Goal: Task Accomplishment & Management: Manage account settings

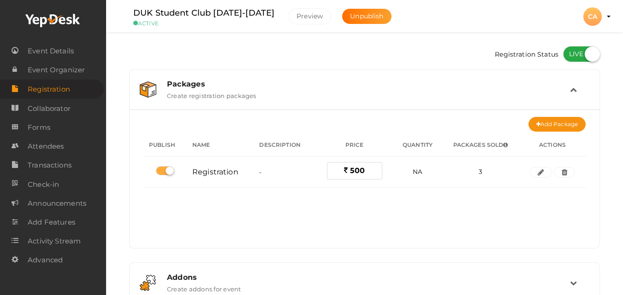
click at [596, 20] on div "CA" at bounding box center [592, 16] width 18 height 18
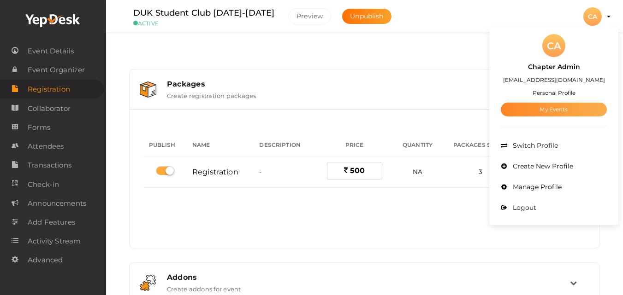
click at [543, 109] on link "My Events" at bounding box center [554, 110] width 106 height 14
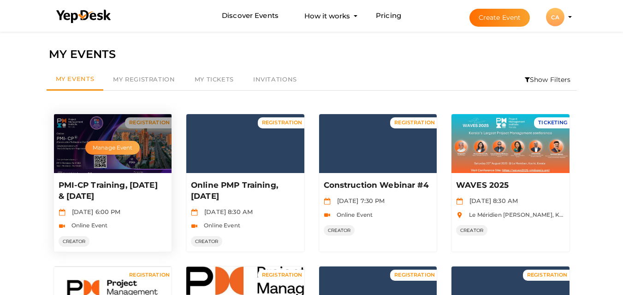
click at [110, 148] on button "Manage Event" at bounding box center [112, 148] width 54 height 14
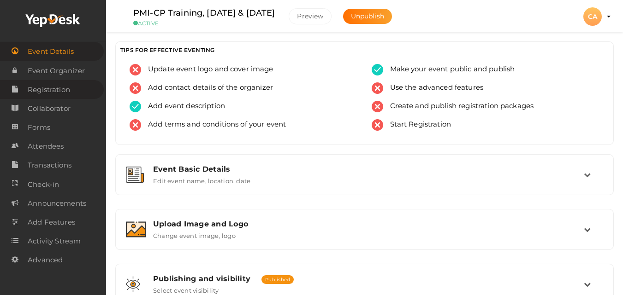
click at [59, 90] on span "Registration" at bounding box center [49, 90] width 42 height 18
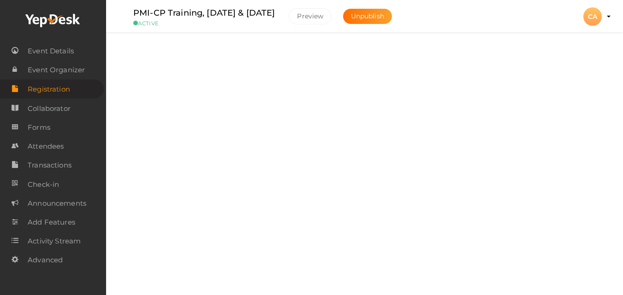
click at [580, 91] on td at bounding box center [579, 90] width 19 height 20
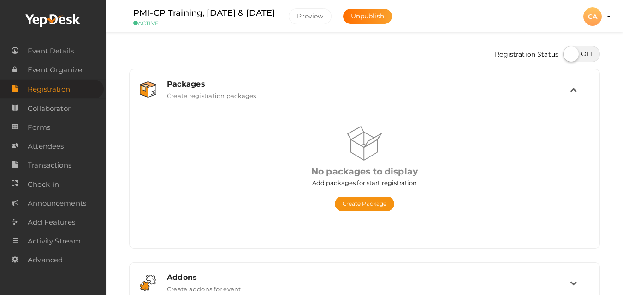
click at [371, 215] on div "No packages to display Add packages for start registration Create Package Publi…" at bounding box center [364, 183] width 442 height 115
click at [368, 196] on div "Create Package" at bounding box center [364, 200] width 207 height 24
click at [368, 199] on button "Create Package" at bounding box center [365, 204] width 60 height 15
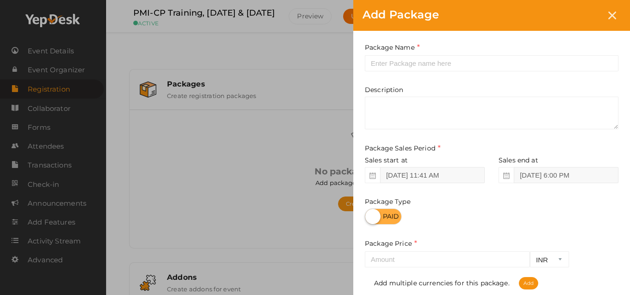
click at [284, 168] on div "Add Package Package Name This field is Required. Package Name already used. Des…" at bounding box center [315, 147] width 630 height 295
click at [613, 17] on icon at bounding box center [612, 16] width 8 height 8
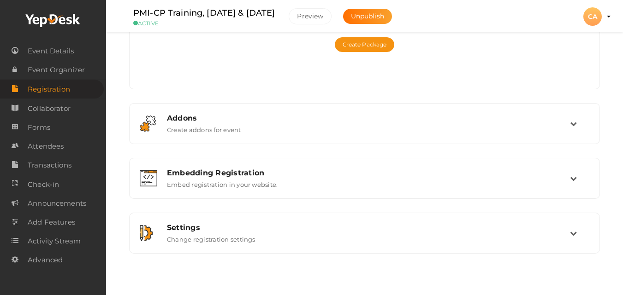
scroll to position [164, 0]
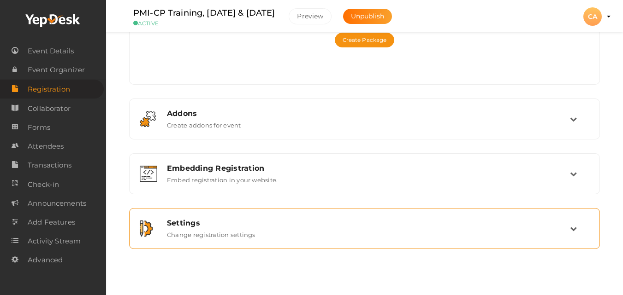
click at [460, 240] on div "Settings Change registration settings" at bounding box center [364, 228] width 460 height 31
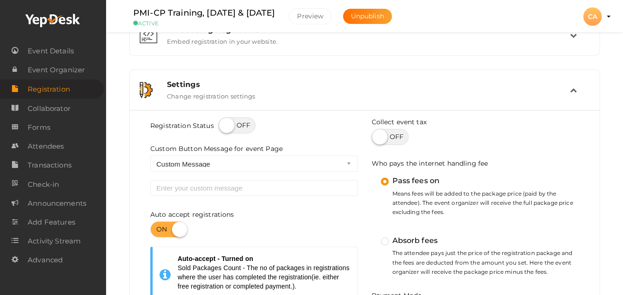
click at [404, 243] on label "Absorb fees" at bounding box center [409, 241] width 57 height 12
click at [372, 237] on input "Absorb fees" at bounding box center [372, 237] width 0 height 0
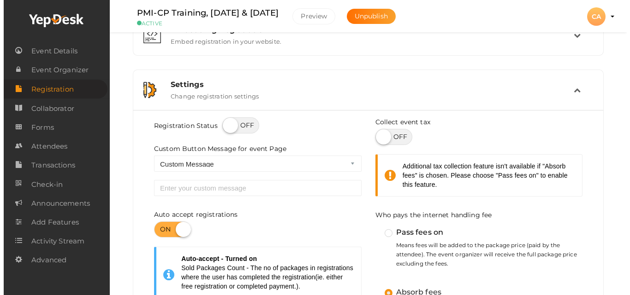
scroll to position [0, 0]
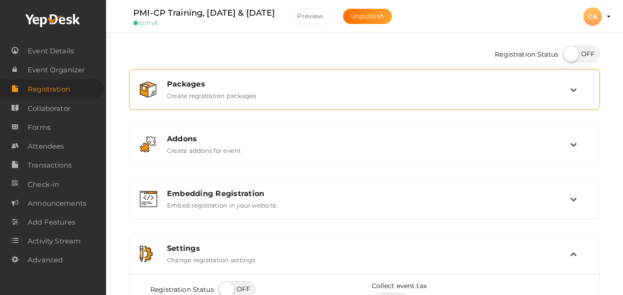
click at [359, 82] on div "Packages" at bounding box center [368, 84] width 403 height 9
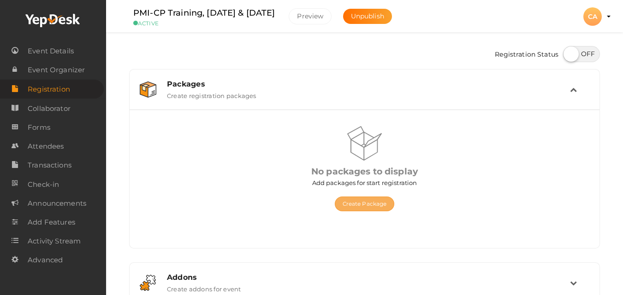
click at [368, 206] on button "Create Package" at bounding box center [365, 204] width 60 height 15
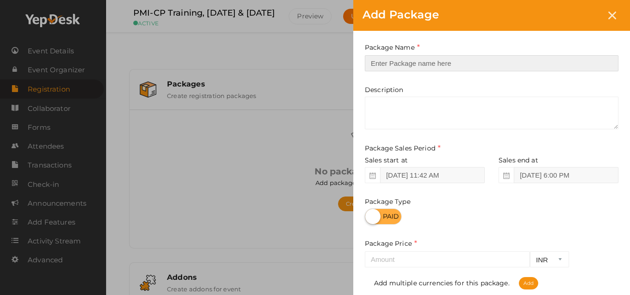
click at [419, 65] on input "text" at bounding box center [492, 63] width 254 height 16
paste input "Prime Day Rate"
type input "Prime Day Rate"
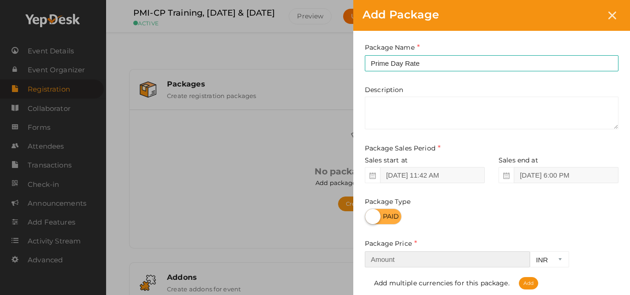
click at [412, 257] on input "number" at bounding box center [447, 260] width 165 height 16
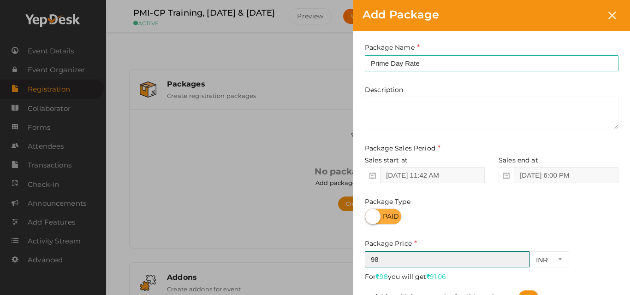
click at [482, 264] on input "98" at bounding box center [447, 260] width 165 height 16
type input "98000"
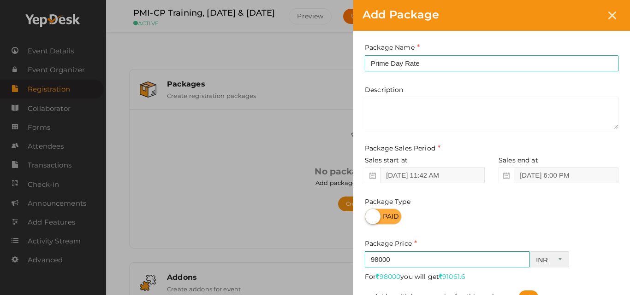
click at [562, 261] on select "INR CAD USD" at bounding box center [549, 260] width 39 height 16
click at [581, 264] on div "98000 INR CAD USD For 98000 you will get 91061.6 Required. Minimum amount is 5.…" at bounding box center [492, 278] width 254 height 52
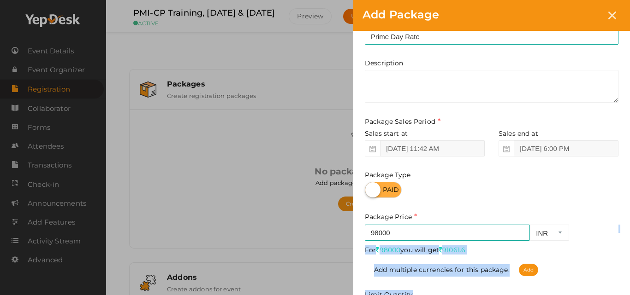
scroll to position [36, 0]
drag, startPoint x: 581, startPoint y: 264, endPoint x: 583, endPoint y: 289, distance: 25.0
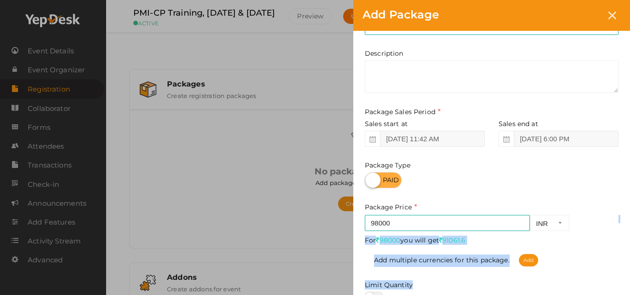
click at [583, 289] on div "Package Name Prime Day Rate This field is Required. Package Name already used. …" at bounding box center [491, 174] width 277 height 360
click at [581, 264] on div "Add multiple currencies for this package. Add" at bounding box center [492, 256] width 254 height 22
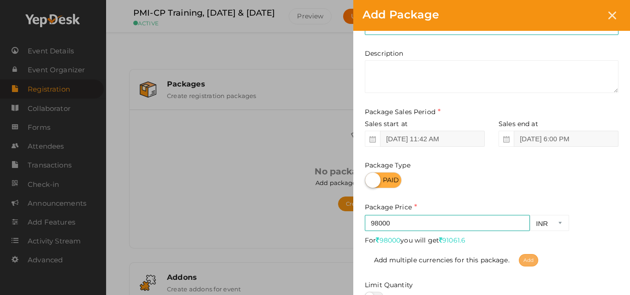
click at [524, 266] on span "Add" at bounding box center [528, 260] width 19 height 12
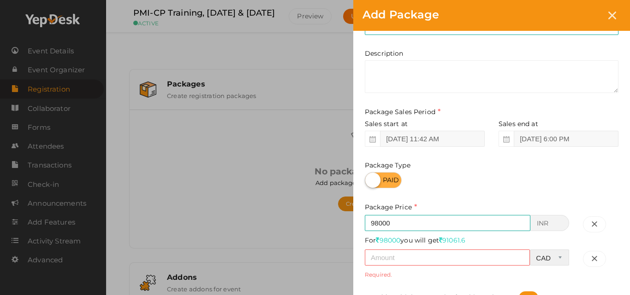
click at [560, 258] on select "CAD USD" at bounding box center [549, 258] width 39 height 16
select select "1"
click at [530, 250] on select "CAD USD" at bounding box center [549, 258] width 39 height 16
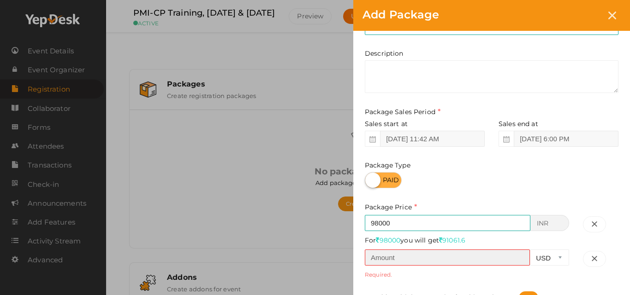
click at [474, 252] on input "number" at bounding box center [447, 258] width 165 height 16
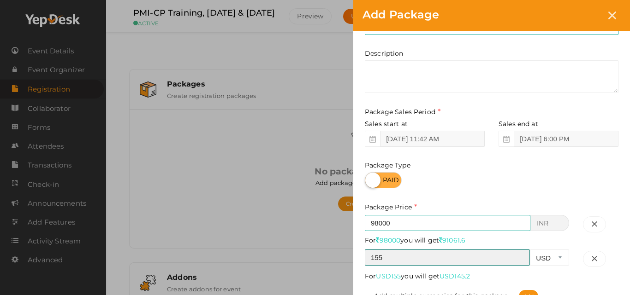
click at [386, 264] on input "155" at bounding box center [447, 258] width 165 height 16
type input "1550"
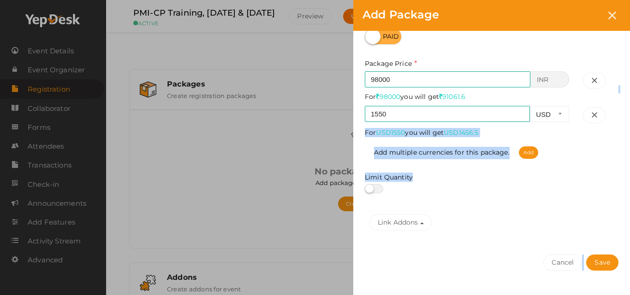
drag, startPoint x: 616, startPoint y: 257, endPoint x: 622, endPoint y: 288, distance: 31.5
click at [622, 288] on div "Package Name Prime Day Rate This field is Required. Package Name already used. …" at bounding box center [491, 84] width 277 height 467
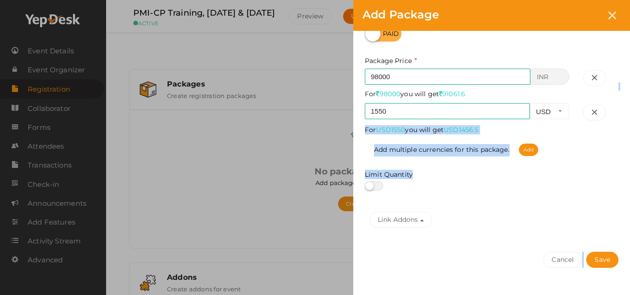
click at [538, 266] on div "Cancel Save" at bounding box center [491, 278] width 277 height 71
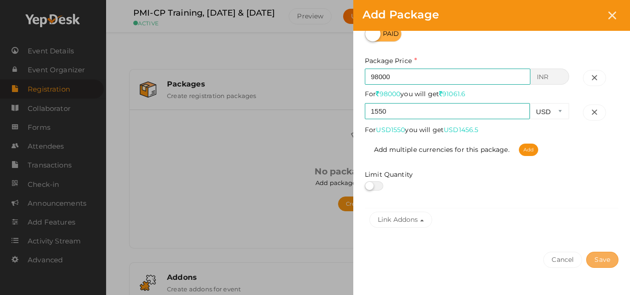
click at [598, 259] on button "Save" at bounding box center [602, 260] width 32 height 16
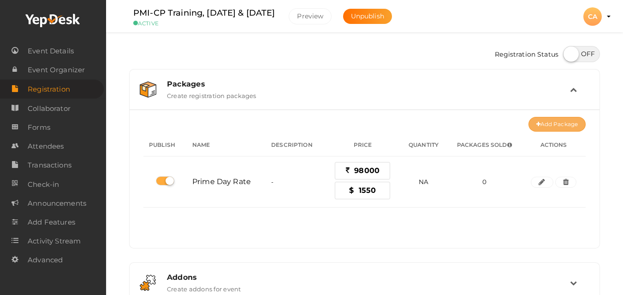
click at [558, 126] on button "Add Package" at bounding box center [556, 124] width 57 height 15
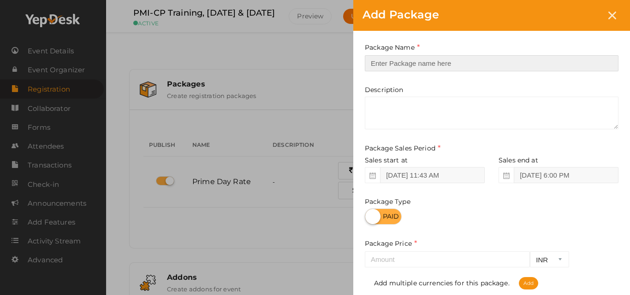
click at [477, 60] on input "text" at bounding box center [492, 63] width 254 height 16
paste input "Normal Rate"
type input "Normal Rate"
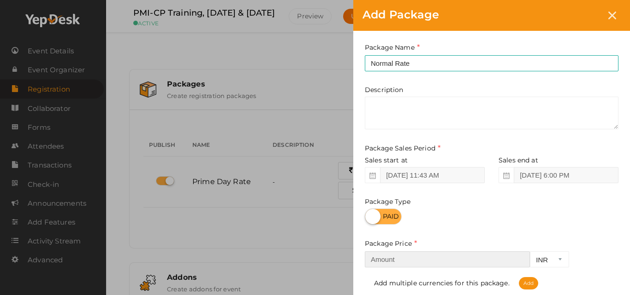
click at [476, 264] on input "number" at bounding box center [447, 260] width 165 height 16
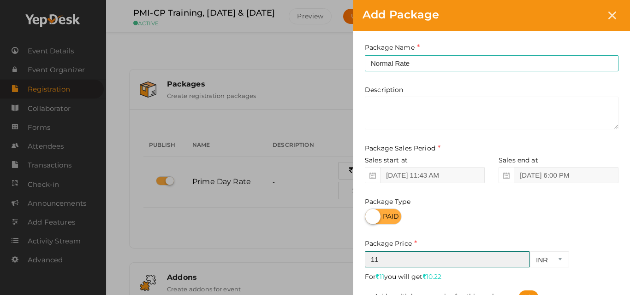
click at [491, 267] on input "11" at bounding box center [447, 260] width 165 height 16
click at [485, 260] on input "1100" at bounding box center [447, 260] width 165 height 16
click at [485, 260] on input "11000" at bounding box center [447, 260] width 165 height 16
type input "110000"
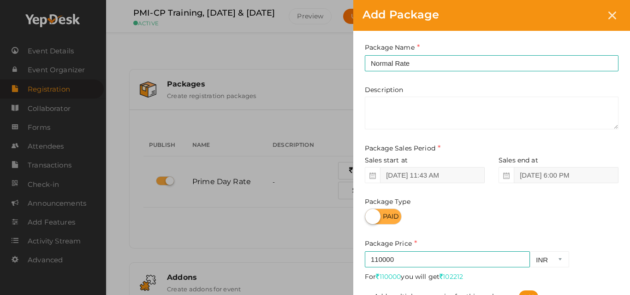
click at [610, 251] on div "Package Price 110000 INR CAD USD For 110000 you will get 102212 Required. Minim…" at bounding box center [492, 271] width 254 height 65
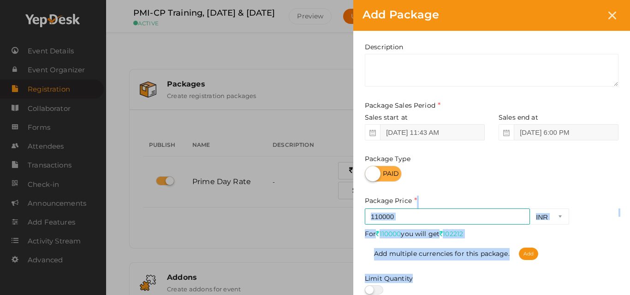
scroll to position [59, 0]
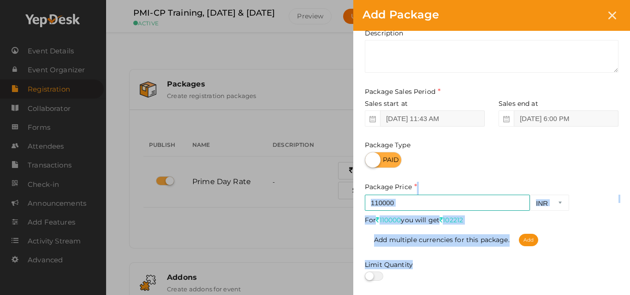
drag, startPoint x: 610, startPoint y: 251, endPoint x: 612, endPoint y: 289, distance: 38.3
click at [612, 289] on div "Package Name Normal Rate This field is Required. Package Name already used. Des…" at bounding box center [491, 154] width 277 height 360
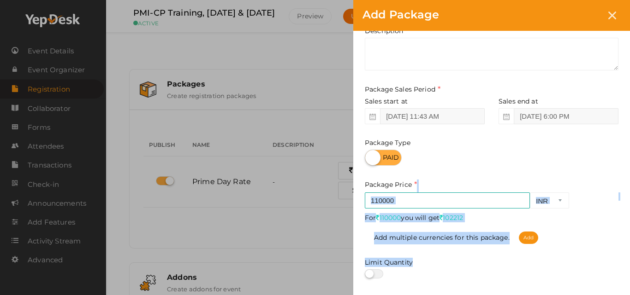
click at [588, 271] on div at bounding box center [492, 274] width 254 height 9
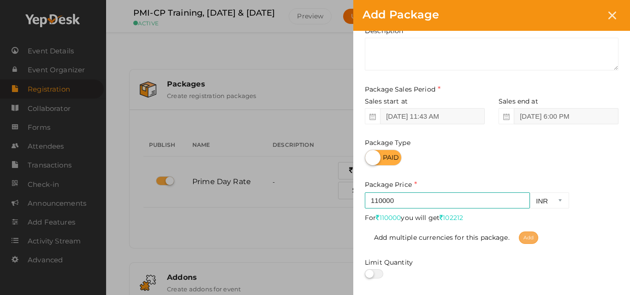
click at [531, 240] on span "Add" at bounding box center [528, 238] width 19 height 12
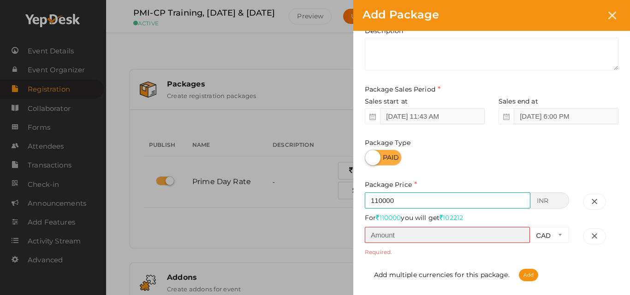
click at [497, 234] on input "number" at bounding box center [447, 235] width 165 height 16
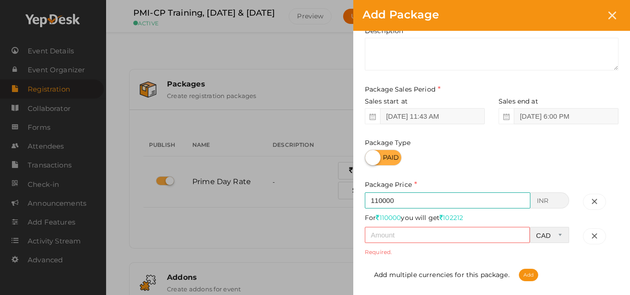
click at [561, 236] on select "CAD USD" at bounding box center [549, 235] width 39 height 16
select select "1"
click at [530, 227] on select "CAD USD" at bounding box center [549, 235] width 39 height 16
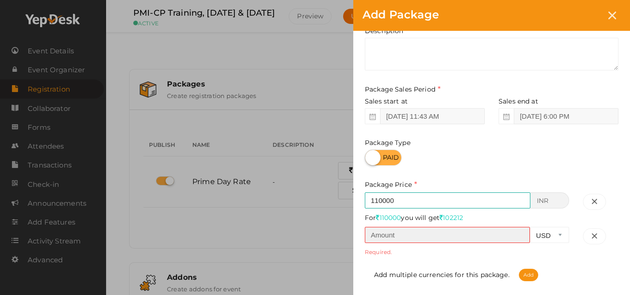
click at [436, 231] on input "number" at bounding box center [447, 235] width 165 height 16
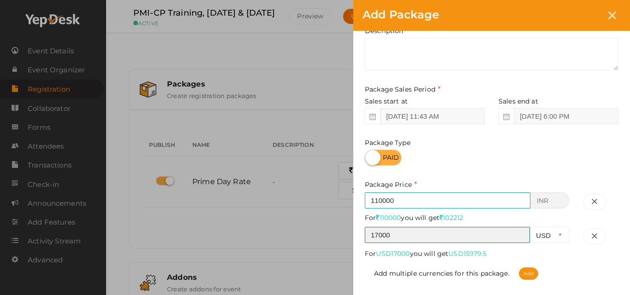
click at [397, 240] on input "17000" at bounding box center [447, 235] width 165 height 16
type input "1700"
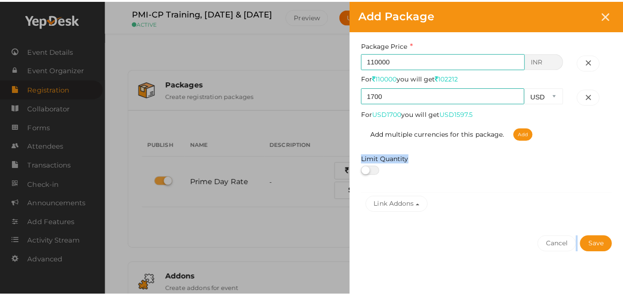
scroll to position [201, 0]
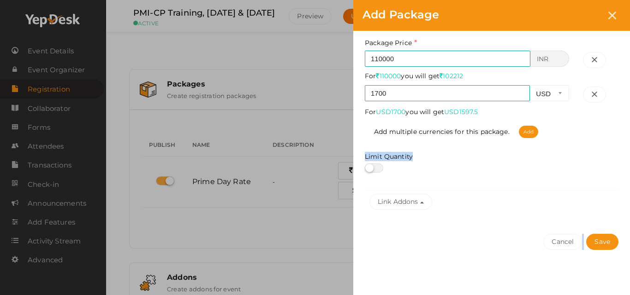
drag, startPoint x: 619, startPoint y: 278, endPoint x: 621, endPoint y: 293, distance: 14.8
click at [621, 293] on div "Package Name Normal Rate This field is Required. Package Name already used. Des…" at bounding box center [491, 63] width 277 height 467
click at [602, 247] on button "Save" at bounding box center [602, 242] width 32 height 16
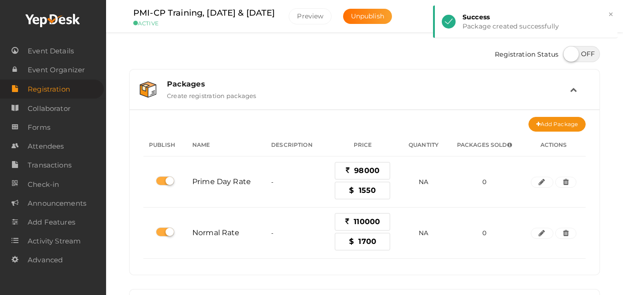
click at [584, 52] on label at bounding box center [581, 54] width 37 height 16
click at [569, 52] on input "checkbox" at bounding box center [566, 51] width 6 height 6
checkbox input "true"
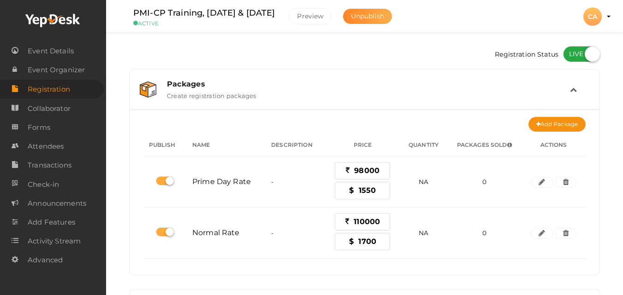
click at [375, 17] on span "Unpublish" at bounding box center [367, 16] width 33 height 8
click at [375, 17] on button "Publish" at bounding box center [363, 16] width 40 height 15
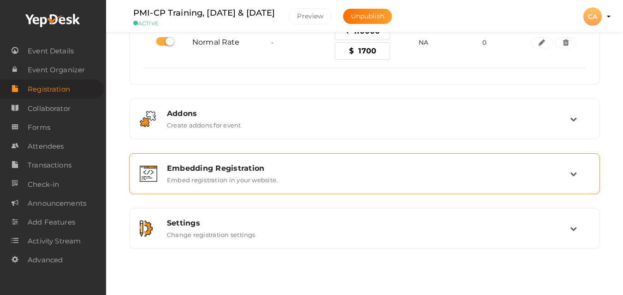
click at [426, 183] on div "Embedding Registration Embed registration in your website." at bounding box center [365, 174] width 410 height 20
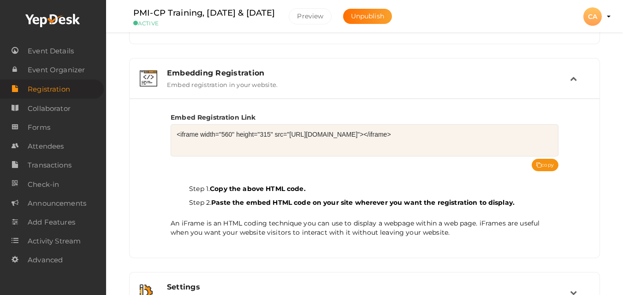
scroll to position [117, 0]
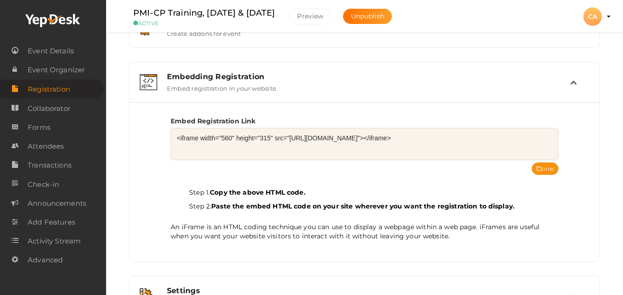
click at [325, 134] on textarea "<iframe width="560" height="315" src="https://www.yepdesk.com/embed/open-regist…" at bounding box center [365, 144] width 388 height 32
click at [79, 107] on link "Collaborator" at bounding box center [52, 108] width 104 height 19
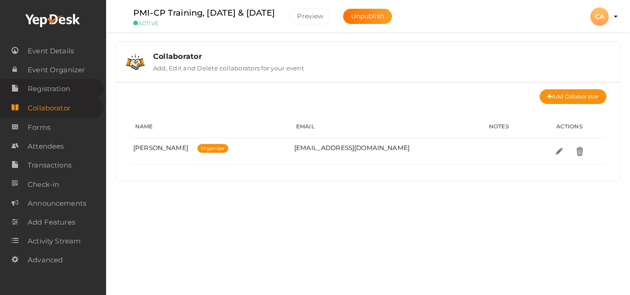
click at [56, 91] on span "Registration" at bounding box center [49, 89] width 42 height 18
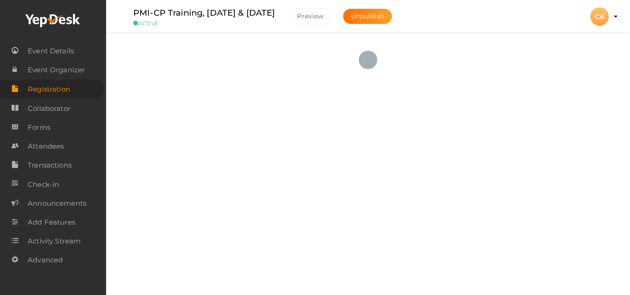
checkbox input "true"
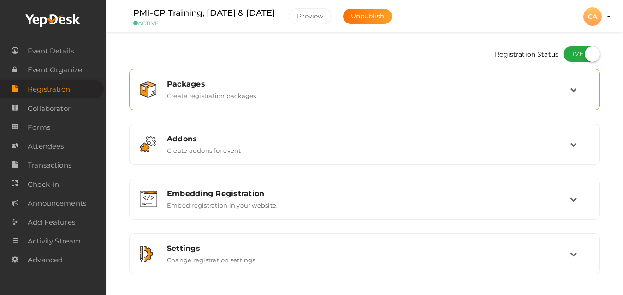
click at [325, 100] on div "Packages Create registration packages" at bounding box center [364, 89] width 460 height 31
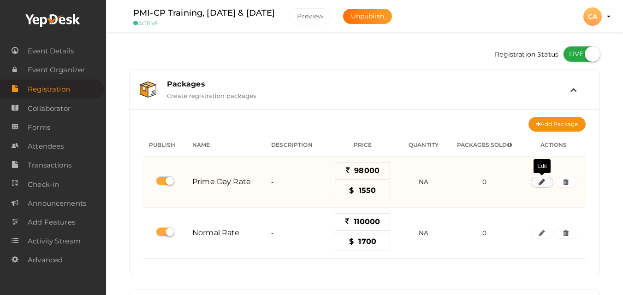
click at [547, 185] on button "button" at bounding box center [542, 182] width 22 height 11
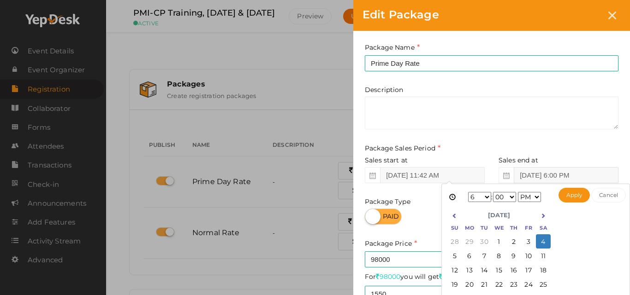
click at [549, 177] on input "Oct 04, 2025 6:00 PM" at bounding box center [565, 175] width 105 height 16
click at [453, 217] on icon at bounding box center [454, 215] width 5 height 5
click at [575, 196] on button "Apply" at bounding box center [574, 195] width 32 height 15
type input "Sep 10, 2025 6:00 PM"
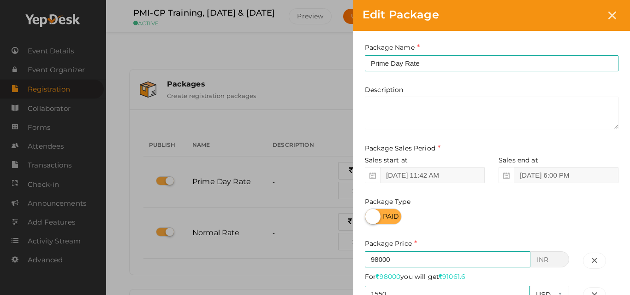
drag, startPoint x: 624, startPoint y: 260, endPoint x: 623, endPoint y: 294, distance: 33.2
click at [623, 294] on div "Package Name Prime Day Rate This field is Required. Package Name already used. …" at bounding box center [491, 228] width 277 height 395
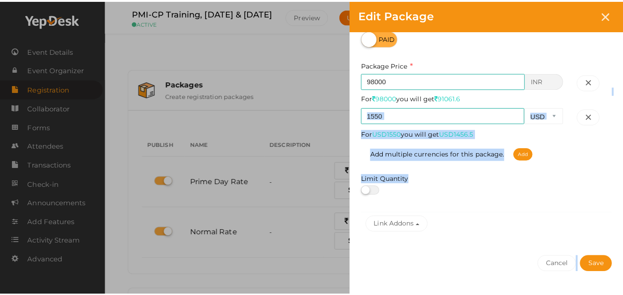
scroll to position [201, 0]
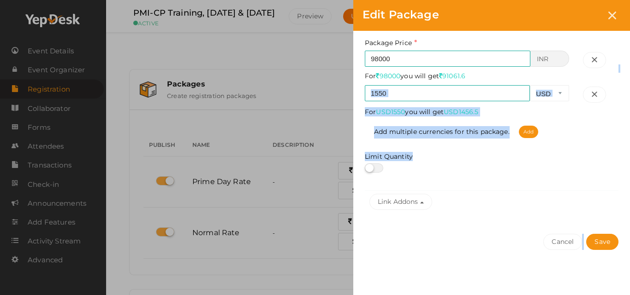
drag, startPoint x: 617, startPoint y: 279, endPoint x: 621, endPoint y: 291, distance: 12.5
click at [621, 291] on div "Package Name Prime Day Rate This field is Required. Package Name already used. …" at bounding box center [491, 63] width 277 height 467
click at [560, 280] on div "Cancel Save" at bounding box center [491, 260] width 277 height 71
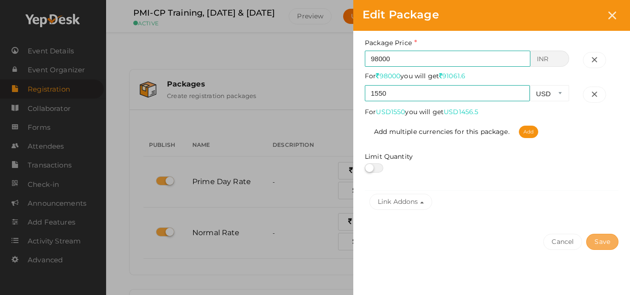
click at [606, 242] on button "Save" at bounding box center [602, 242] width 32 height 16
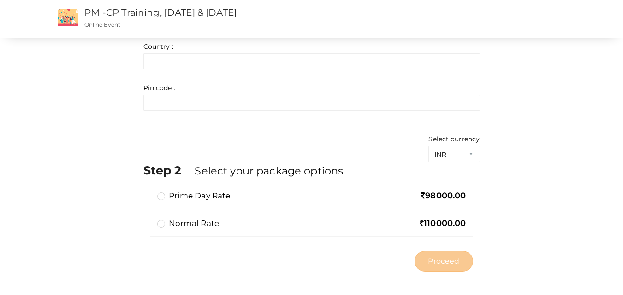
scroll to position [576, 0]
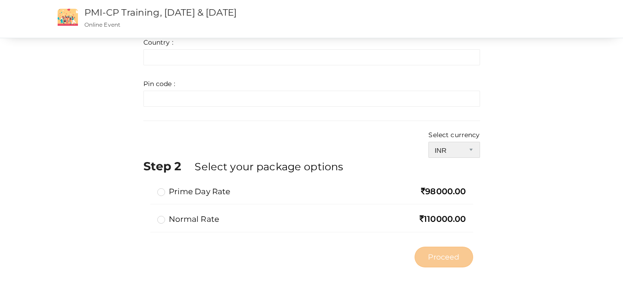
click at [469, 147] on select "INR USD" at bounding box center [453, 150] width 51 height 16
click at [474, 151] on select "INR USD" at bounding box center [453, 150] width 51 height 16
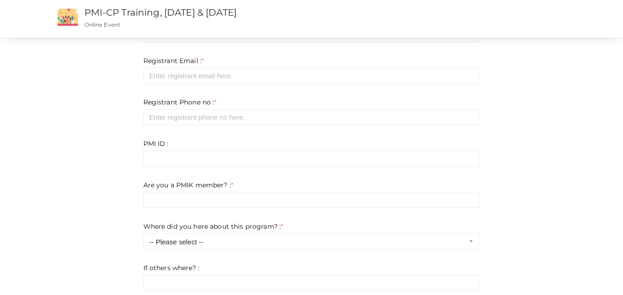
scroll to position [0, 0]
